Goal: Task Accomplishment & Management: Manage account settings

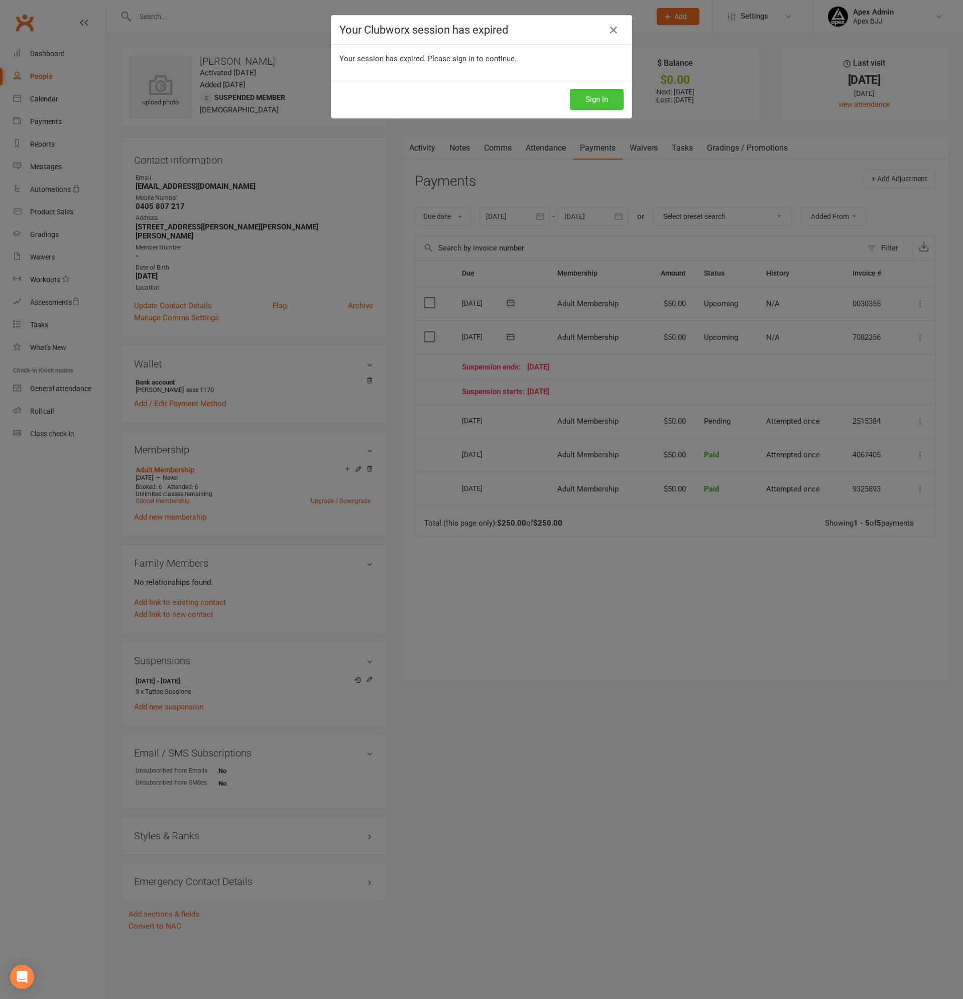
click at [605, 96] on button "Sign In" at bounding box center [597, 99] width 54 height 21
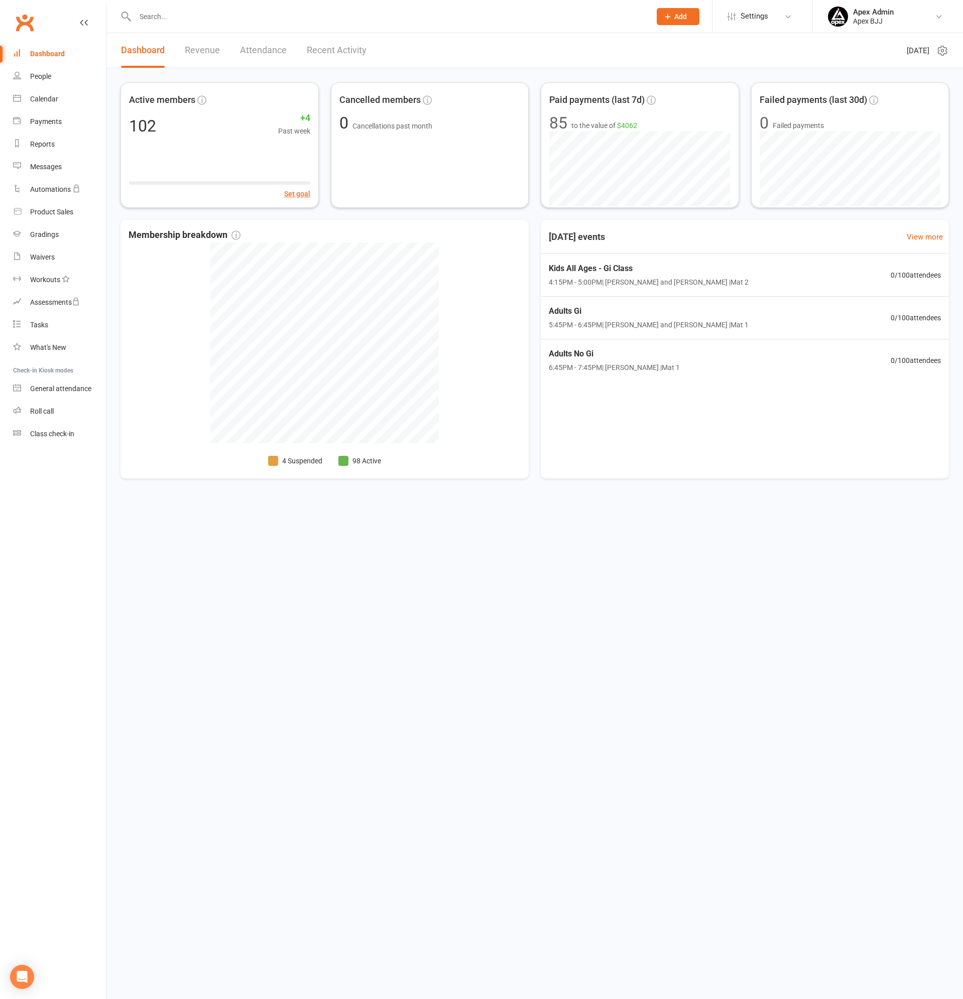
click at [197, 12] on input "text" at bounding box center [388, 17] width 512 height 14
type input "kane"
click at [175, 38] on div "Kane Dawson" at bounding box center [172, 44] width 56 height 15
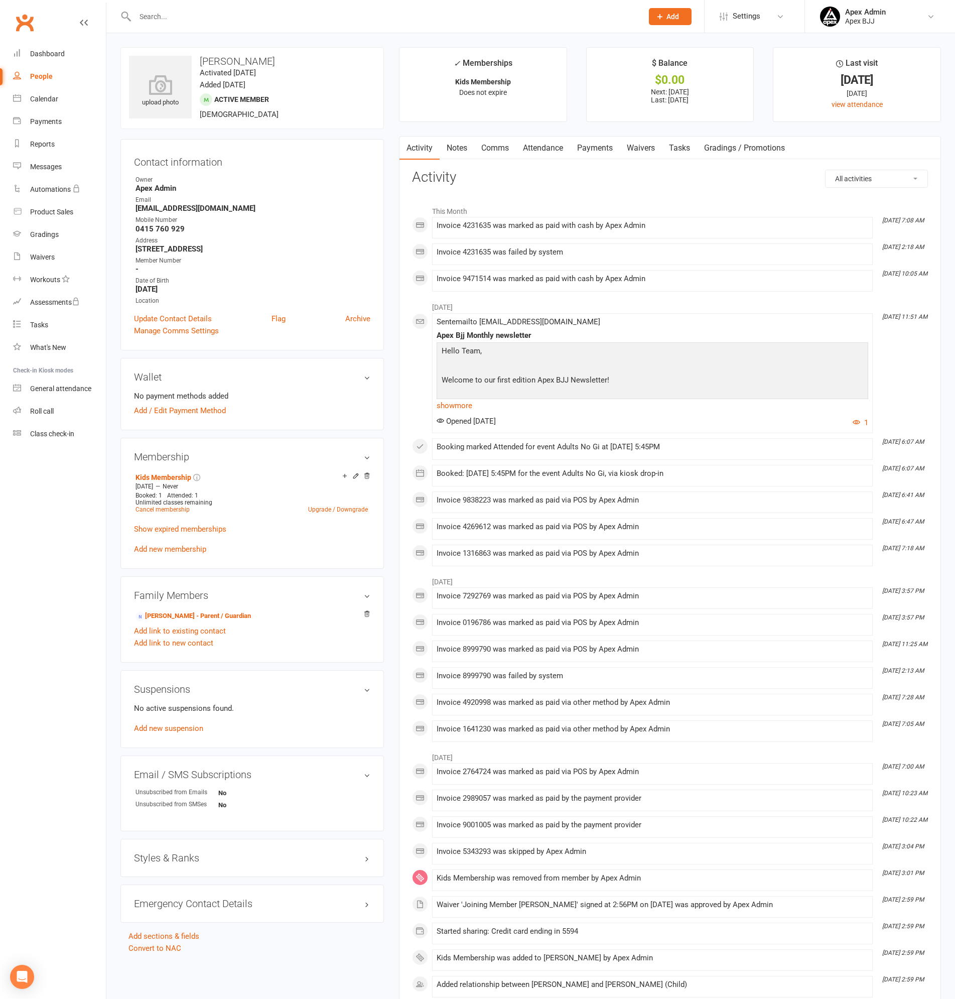
click at [588, 147] on link "Payments" at bounding box center [595, 148] width 50 height 23
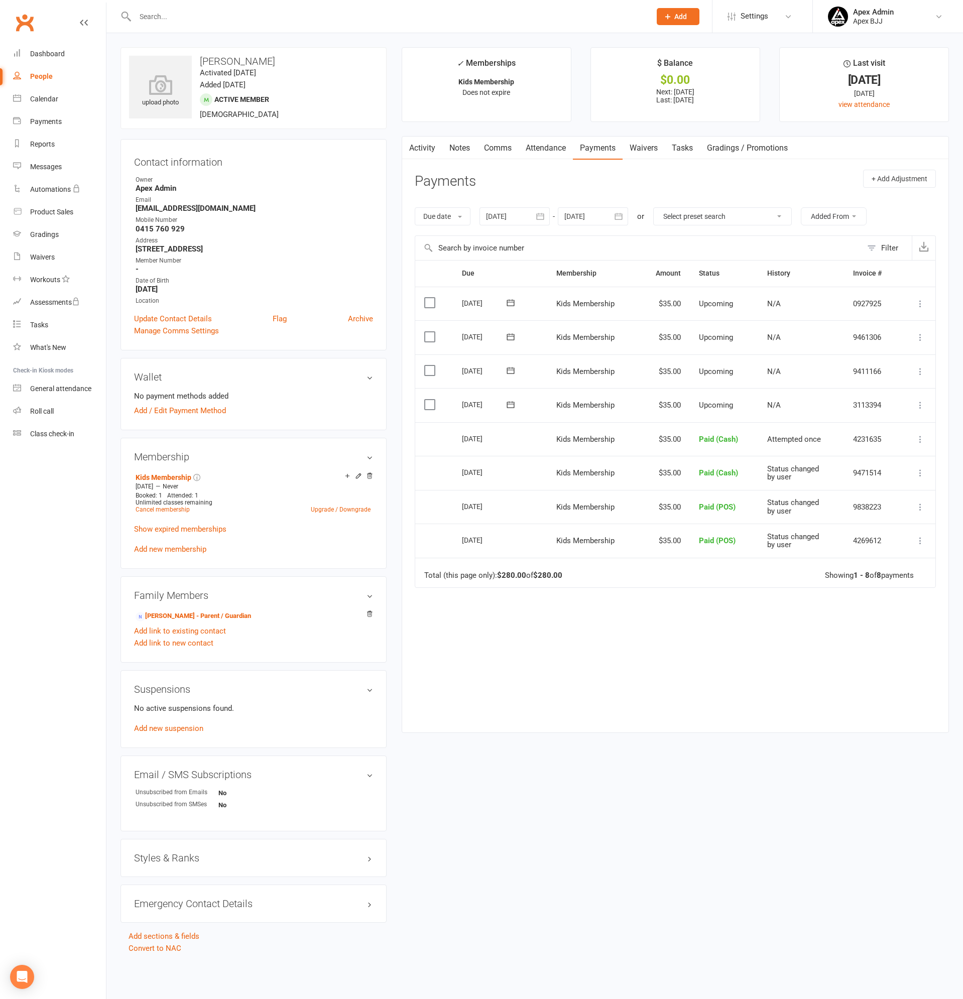
click at [918, 402] on icon at bounding box center [920, 405] width 10 height 10
click at [860, 420] on link "Mark as Paid (Cash)" at bounding box center [866, 425] width 118 height 20
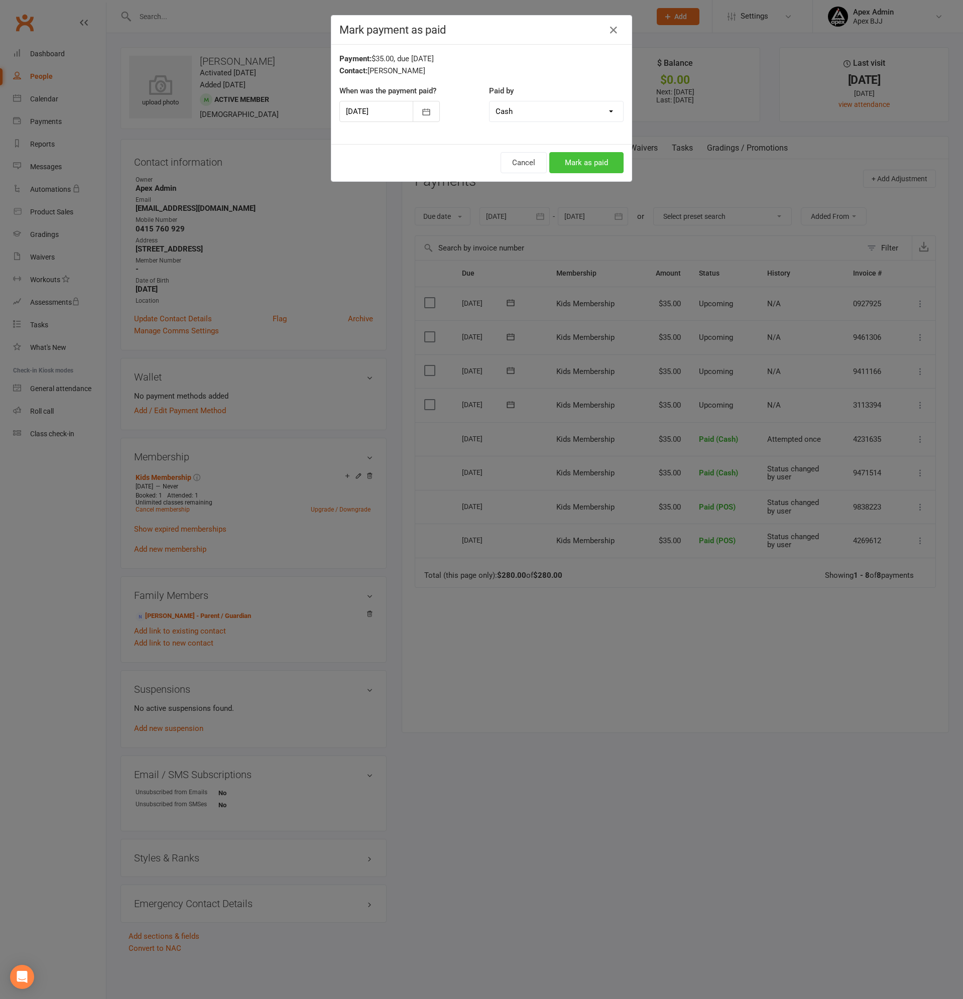
click at [583, 160] on button "Mark as paid" at bounding box center [586, 162] width 74 height 21
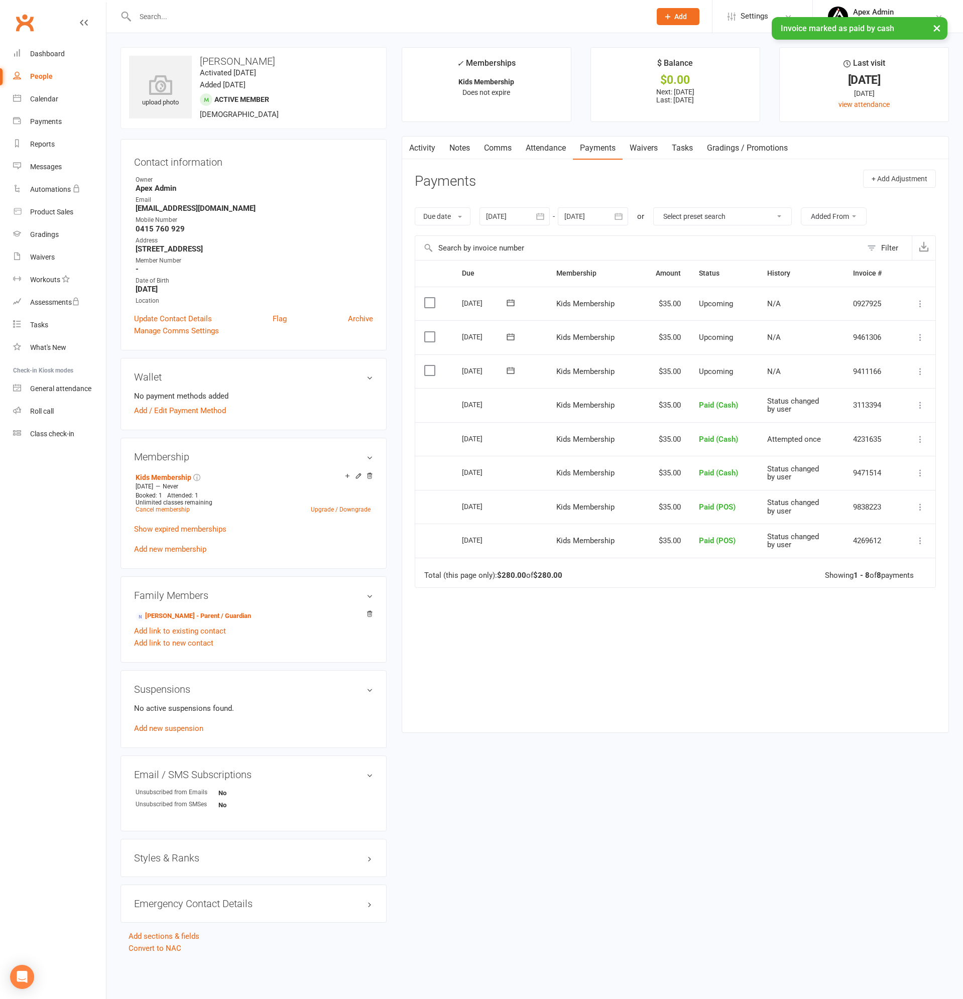
click at [34, 72] on div "People" at bounding box center [41, 76] width 23 height 8
select select "100"
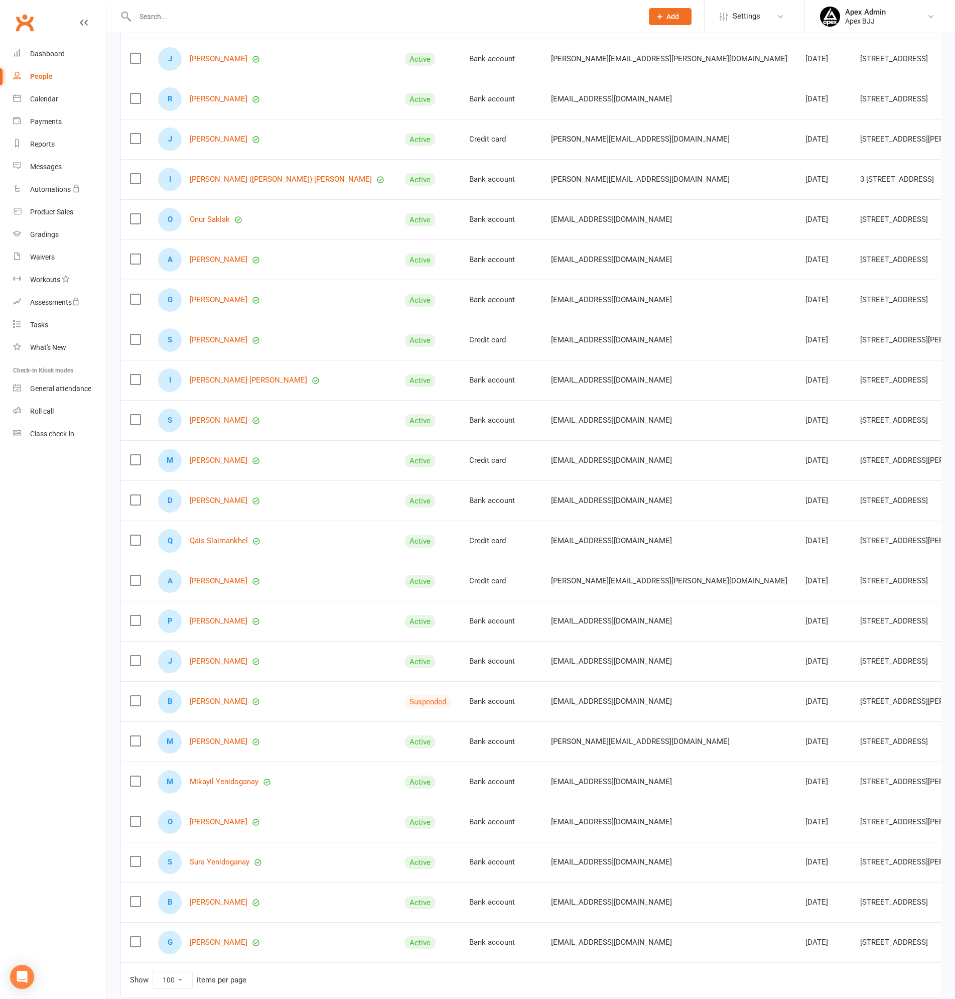
scroll to position [3290, 0]
